Goal: Information Seeking & Learning: Learn about a topic

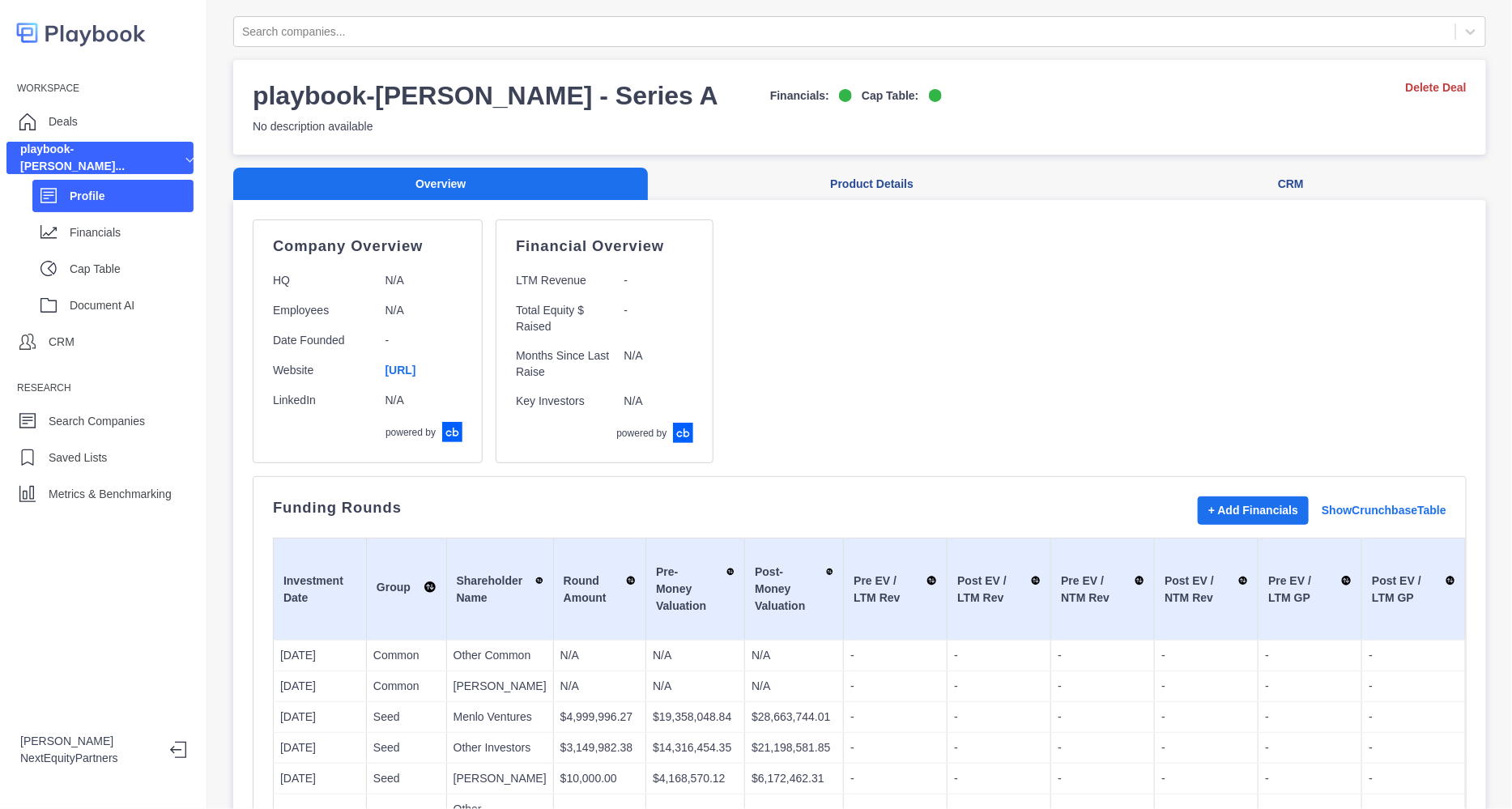
click at [965, 294] on div "Company Overview HQ N/A Employees N/A Date Founded - Website [URL] LinkedIn N/A…" at bounding box center [859, 341] width 1214 height 244
click at [869, 167] on button "Product Details" at bounding box center [871, 183] width 448 height 33
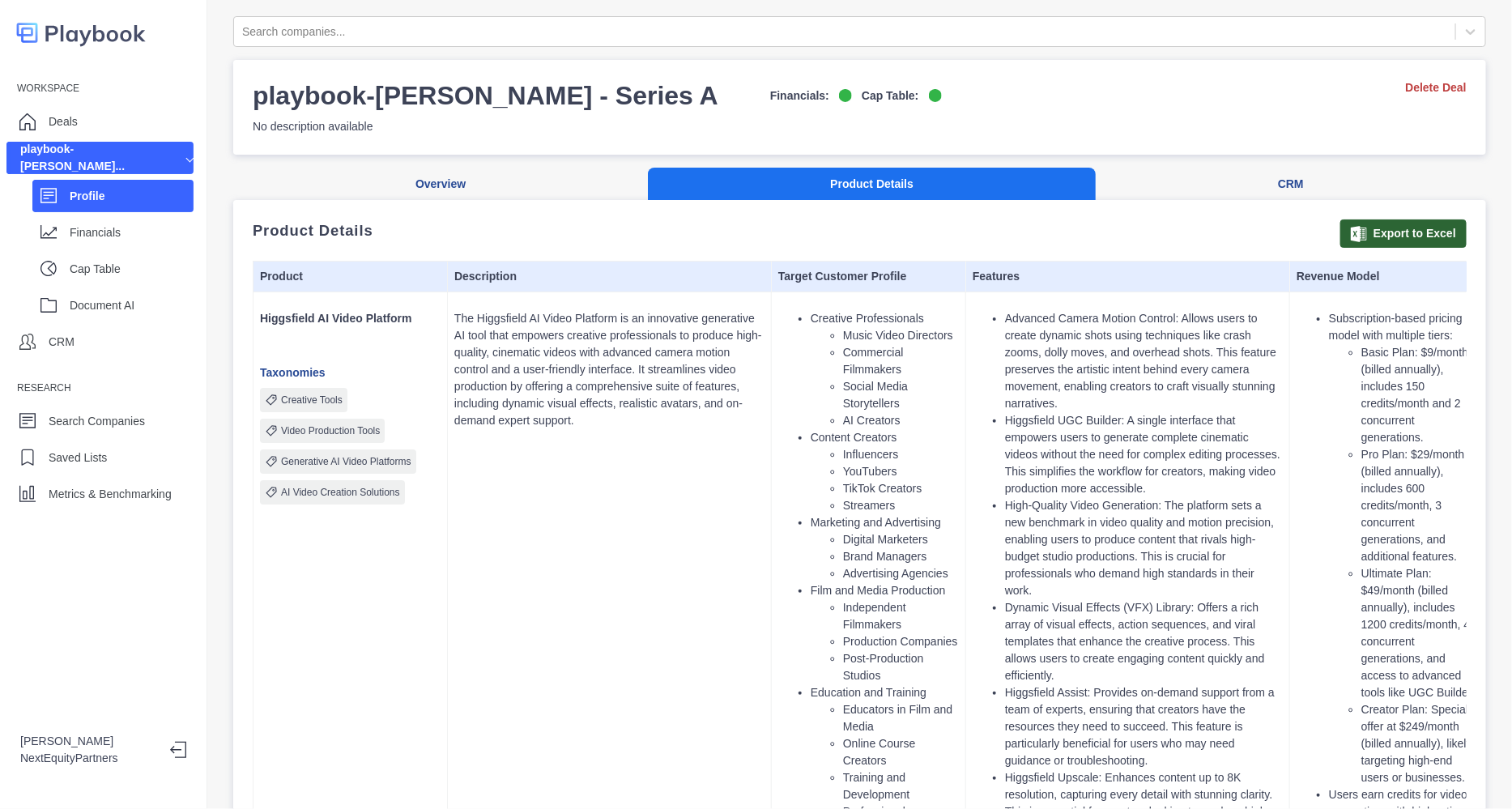
click at [546, 311] on p "The Higgsfield AI Video Platform is an innovative generative AI tool that empow…" at bounding box center [610, 370] width 311 height 119
copy p "Video"
click at [163, 110] on div "Deals" at bounding box center [100, 121] width 187 height 32
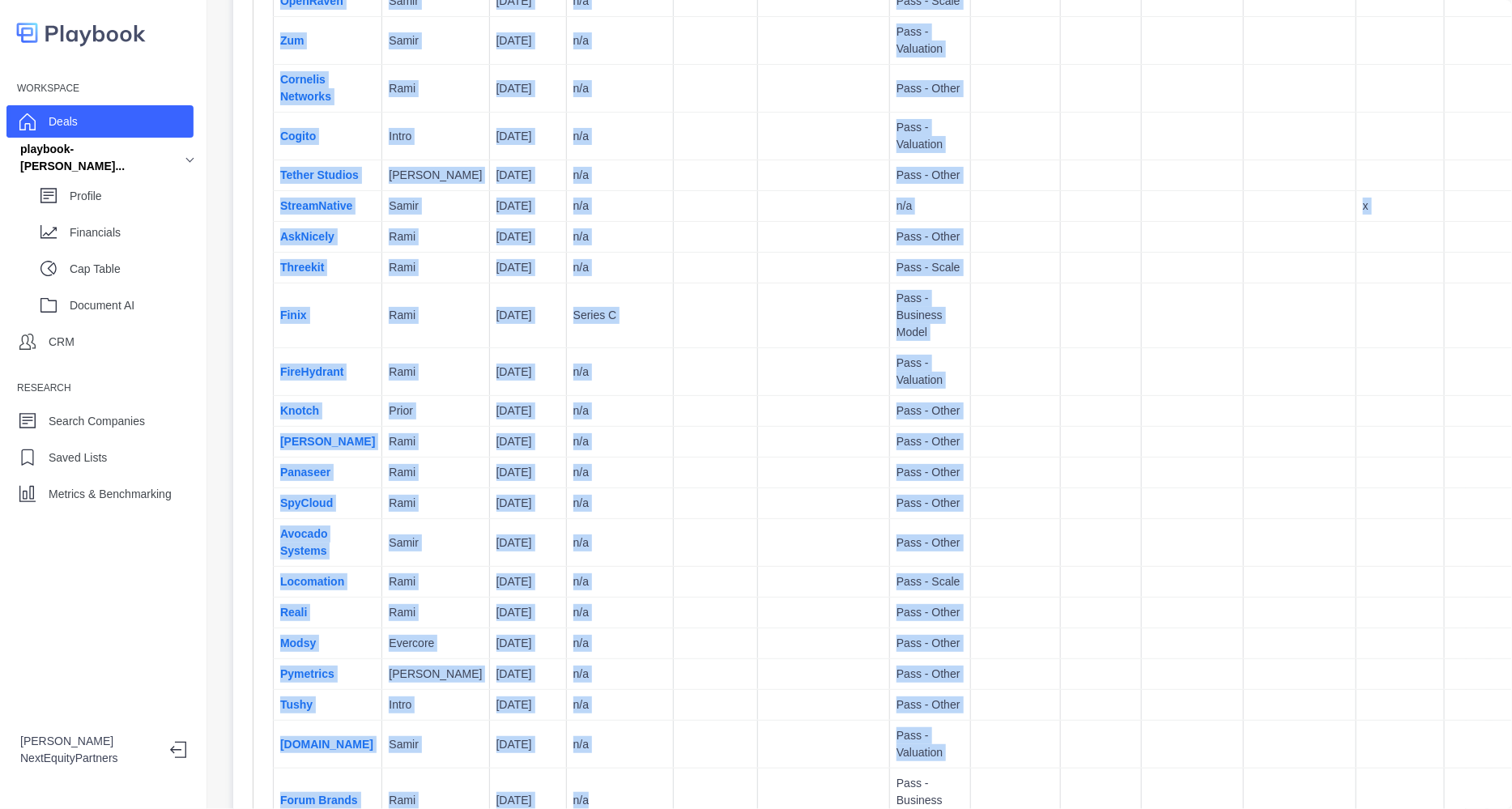
scroll to position [9088, 0]
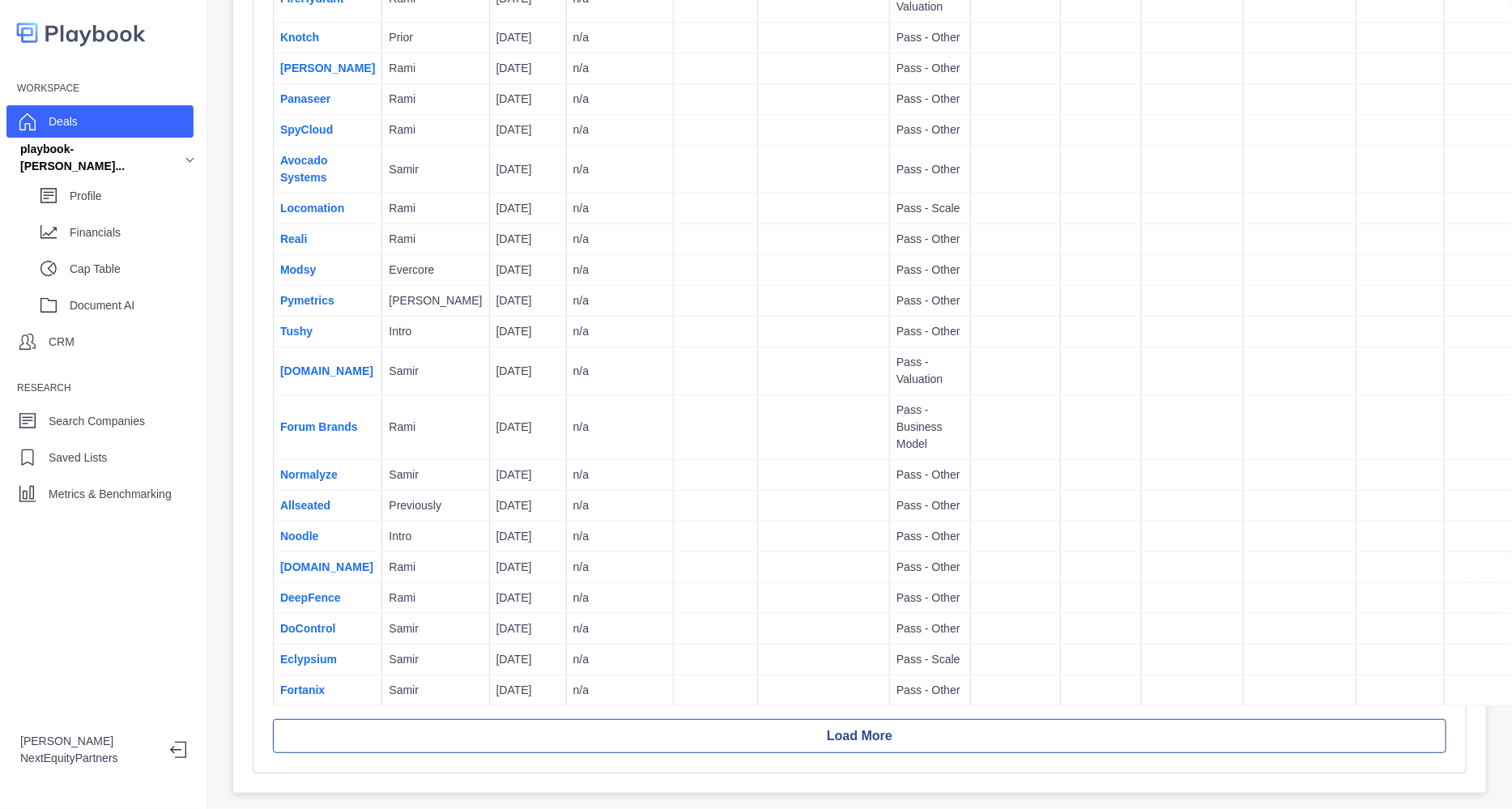
drag, startPoint x: 273, startPoint y: 182, endPoint x: 1410, endPoint y: 654, distance: 1231.1
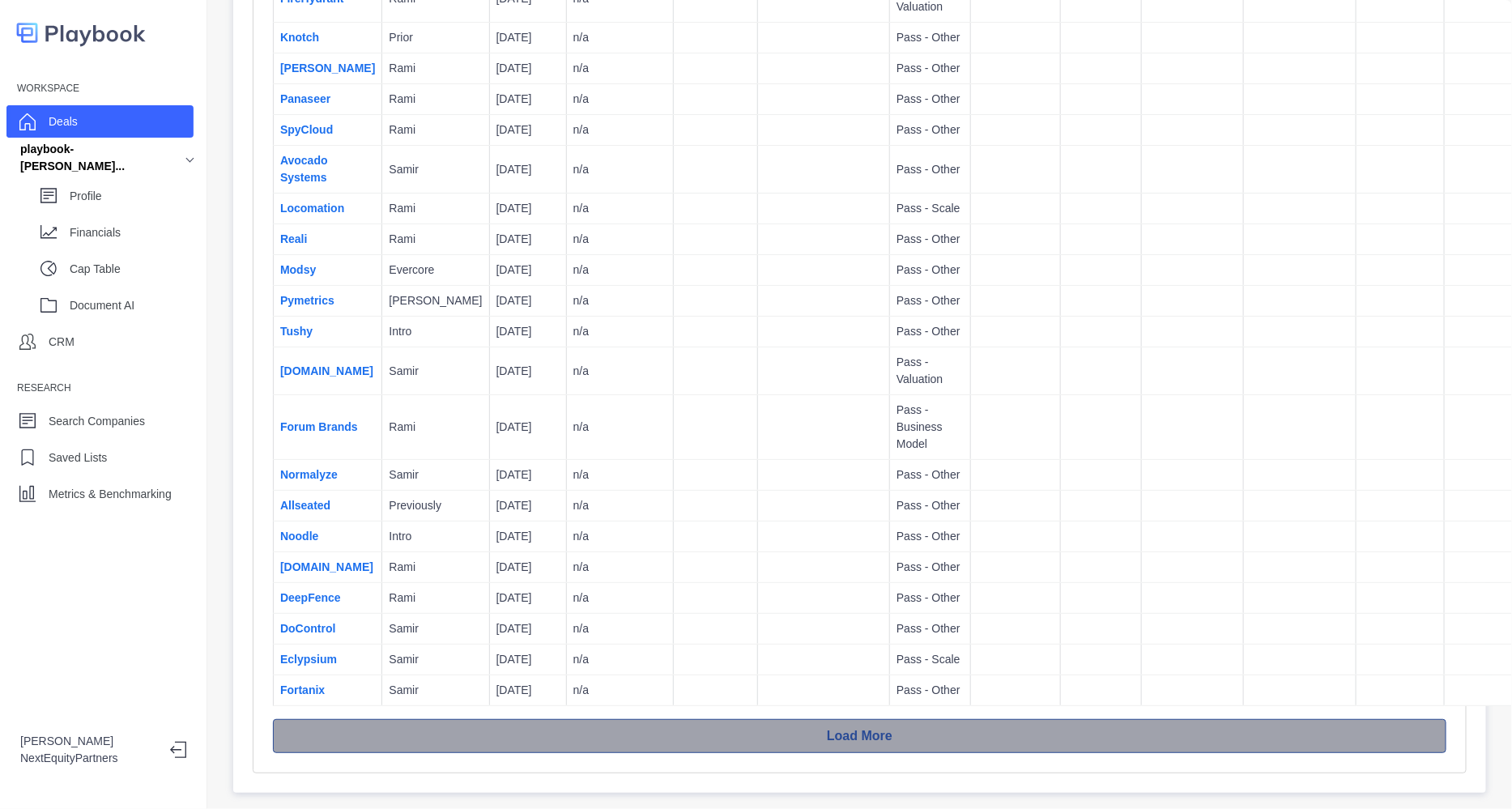
copy thead
click at [990, 719] on button "Load More" at bounding box center [859, 736] width 1173 height 34
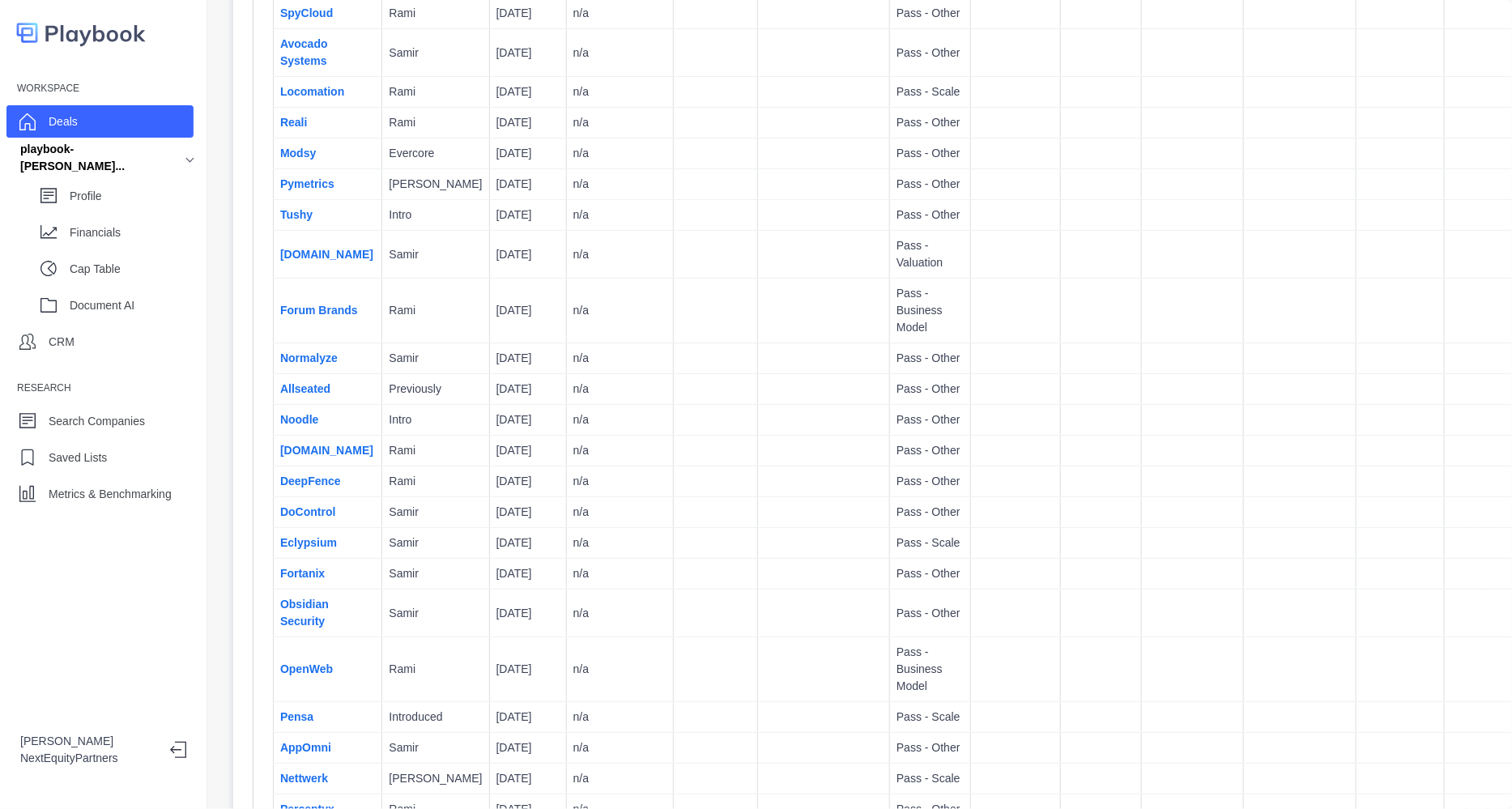
scroll to position [11044, 0]
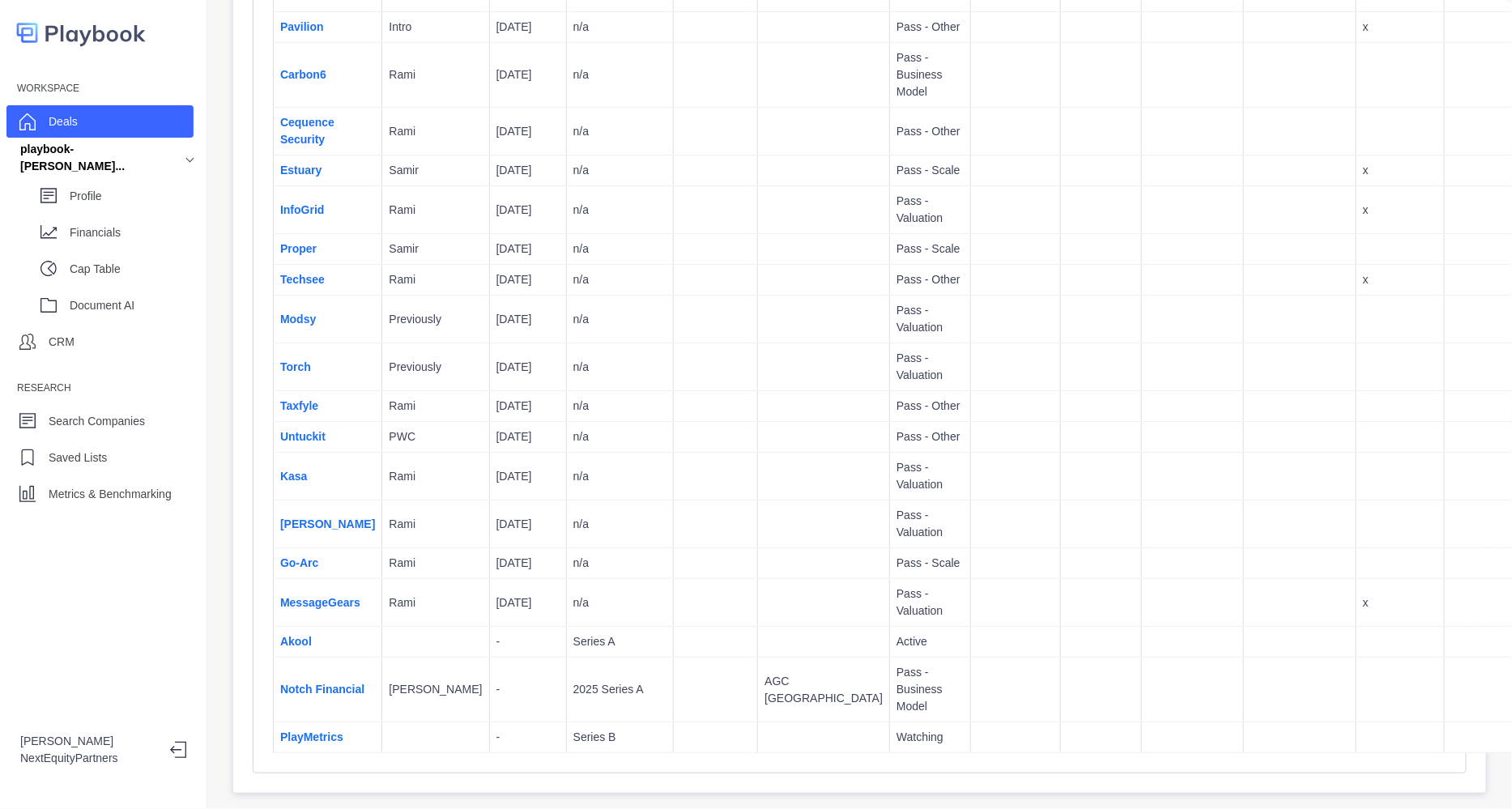
copy thead
click at [758, 265] on td at bounding box center [823, 280] width 132 height 31
click at [758, 296] on td at bounding box center [823, 319] width 132 height 48
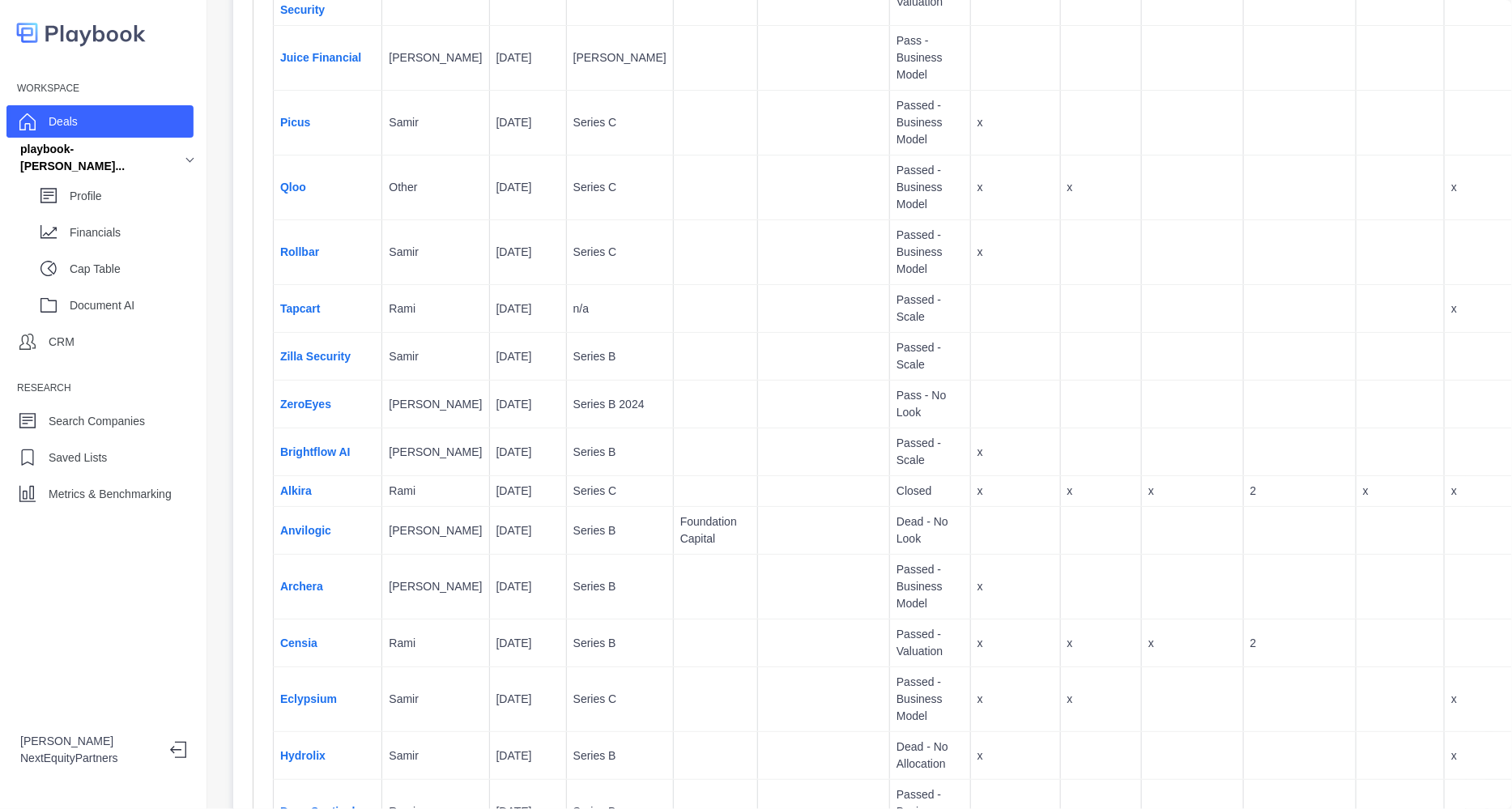
scroll to position [5881, 0]
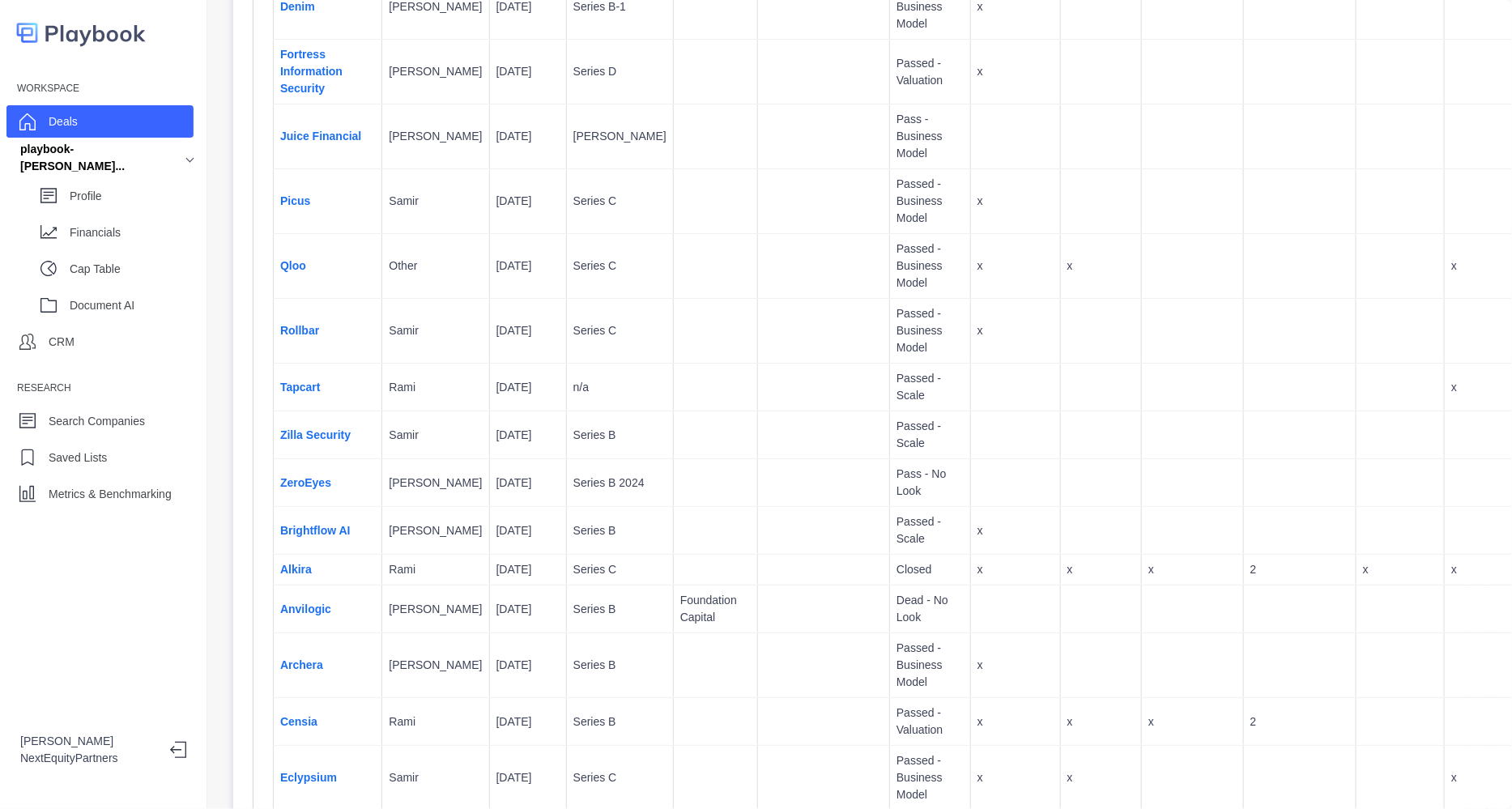
click at [673, 169] on td at bounding box center [715, 137] width 84 height 65
